Goal: Task Accomplishment & Management: Use online tool/utility

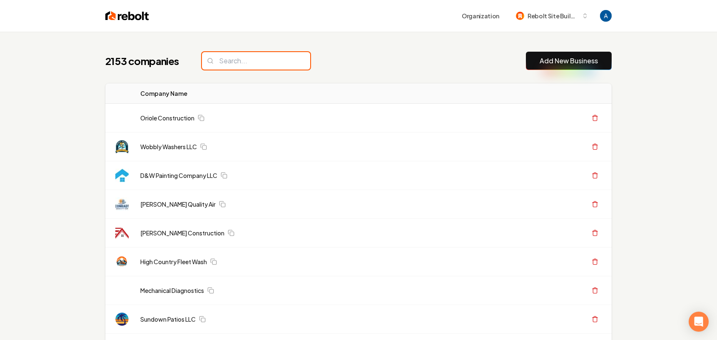
click at [243, 65] on input "search" at bounding box center [256, 60] width 108 height 17
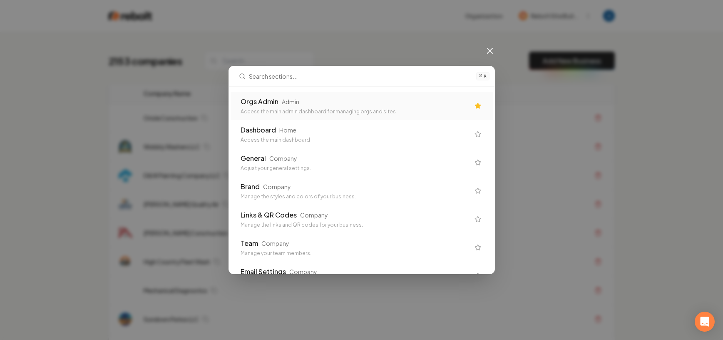
click at [273, 106] on div "Orgs Admin" at bounding box center [260, 102] width 38 height 10
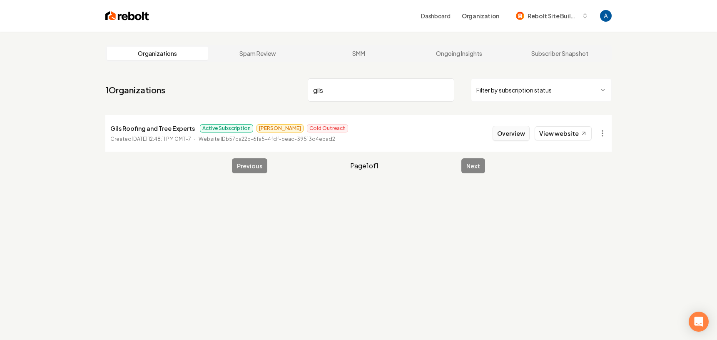
type input "gils"
click at [509, 132] on button "Overview" at bounding box center [510, 133] width 37 height 15
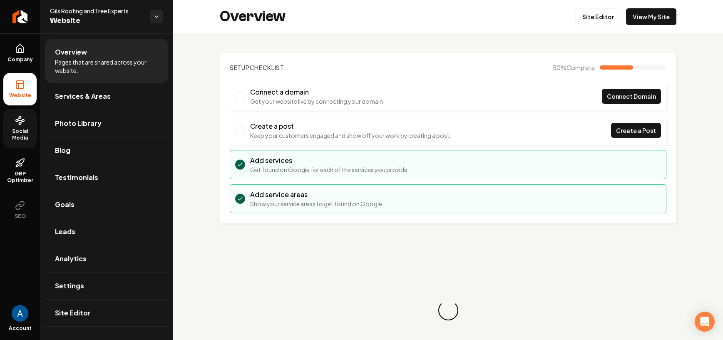
click at [20, 130] on span "Social Media" at bounding box center [19, 134] width 33 height 13
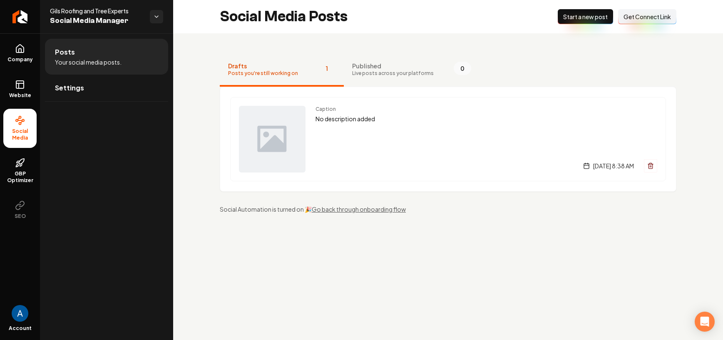
click at [640, 20] on span "Get Connect Link" at bounding box center [647, 16] width 47 height 8
click at [379, 70] on span "Live posts across your platforms" at bounding box center [393, 73] width 82 height 7
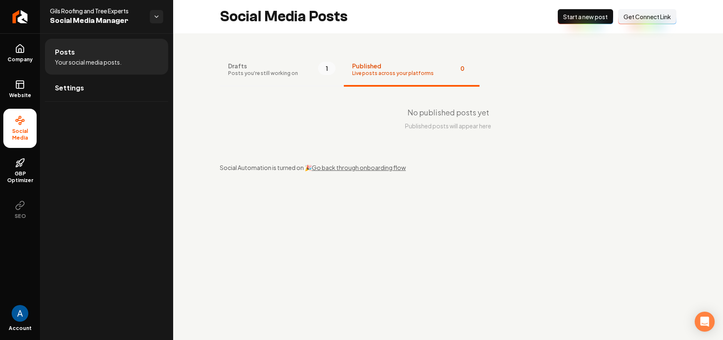
click at [291, 69] on span "Drafts" at bounding box center [263, 66] width 70 height 8
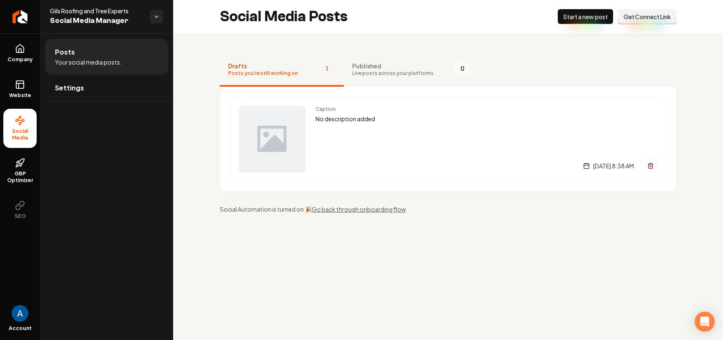
click at [640, 17] on span "Get Connect Link" at bounding box center [647, 16] width 47 height 8
